Goal: Check status: Check status

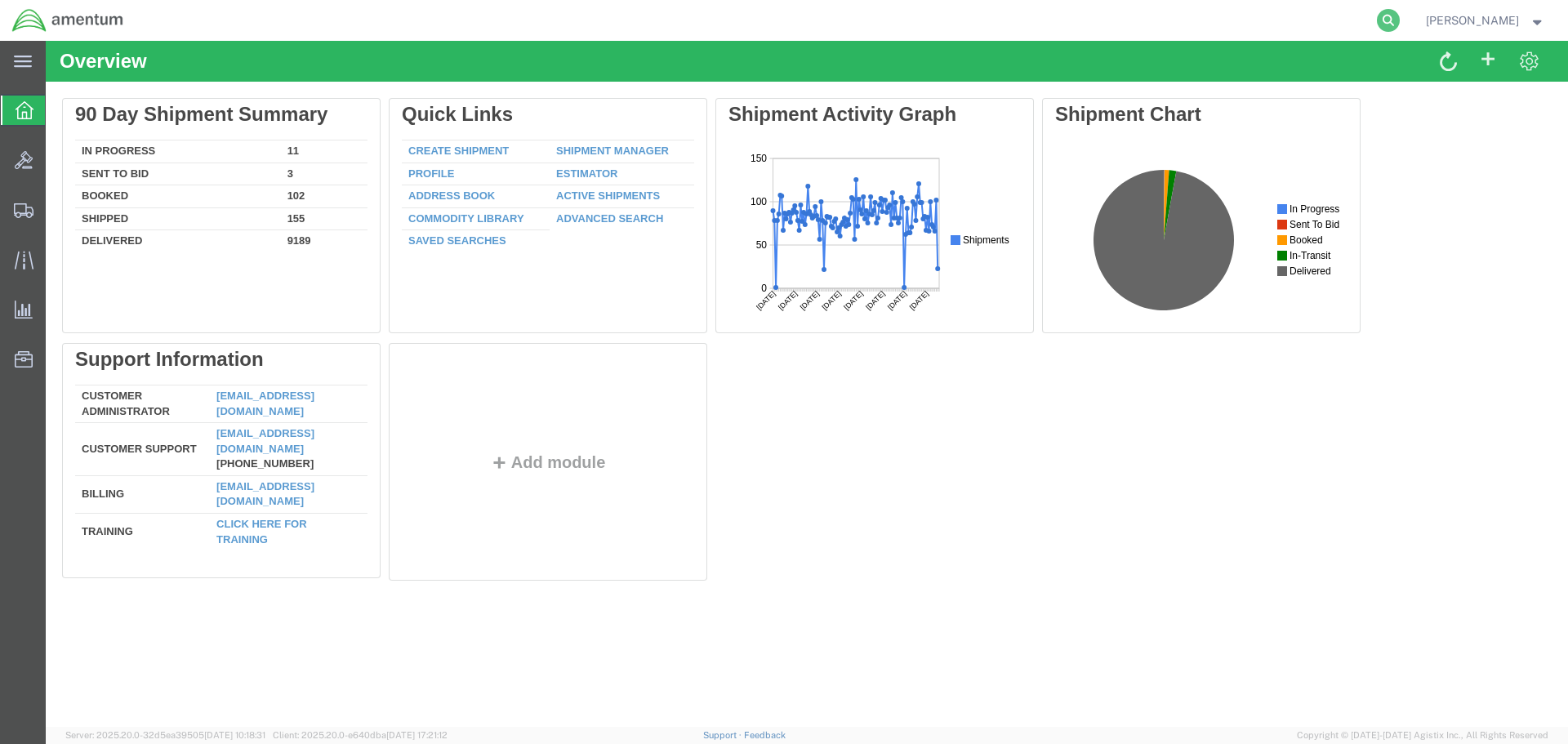
click at [1400, 17] on icon at bounding box center [1388, 20] width 23 height 23
click at [964, 19] on input "search" at bounding box center [1128, 20] width 497 height 39
type input "57052497"
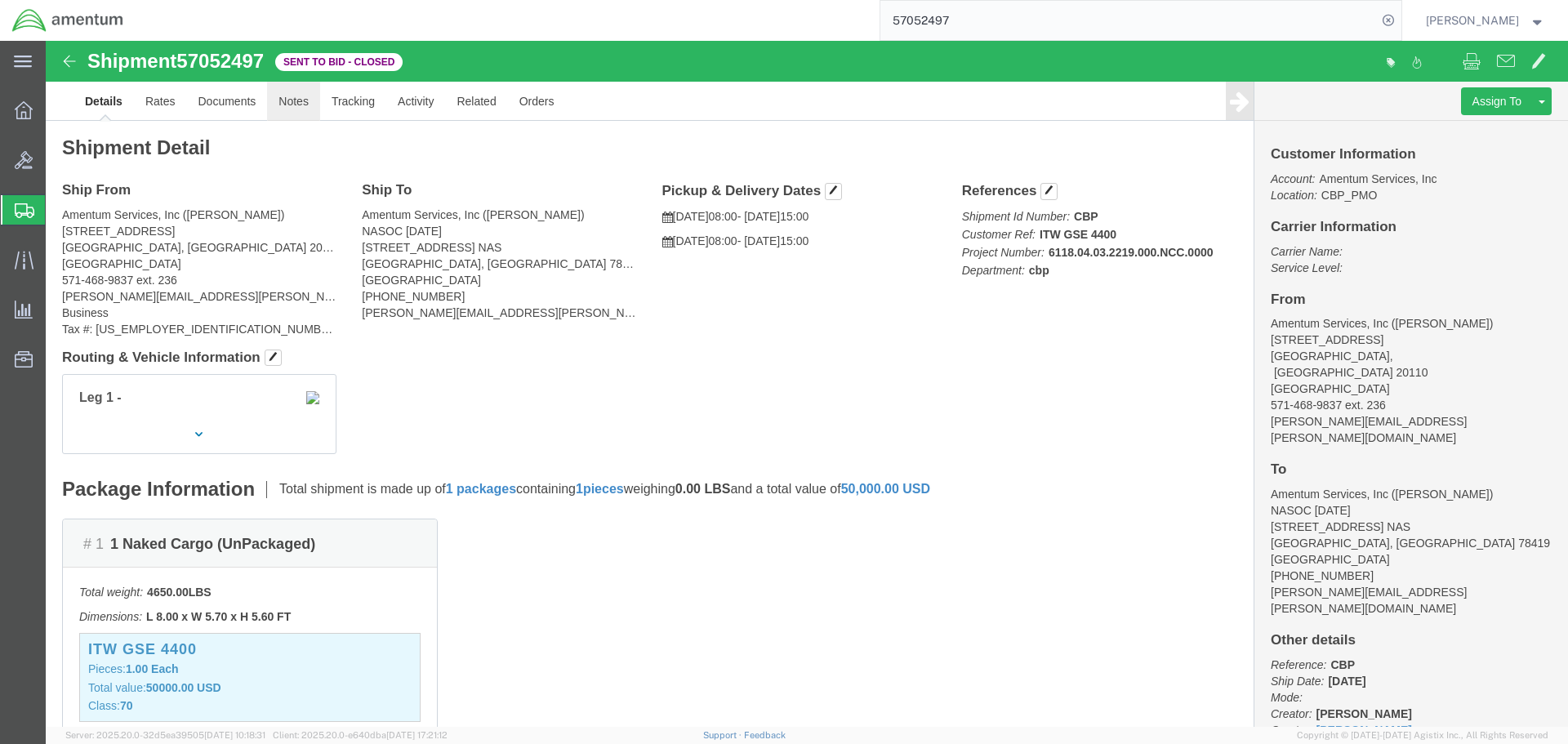
click link "Notes"
